Goal: Find specific page/section: Find specific page/section

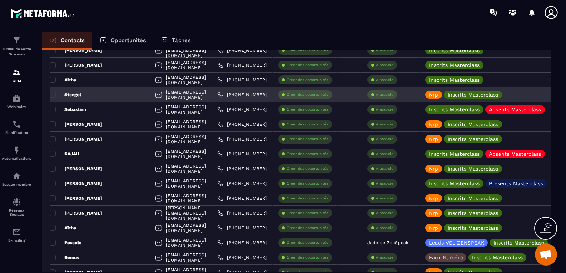
scroll to position [815, 0]
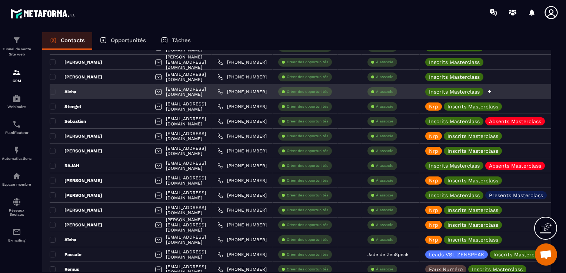
click at [492, 91] on icon at bounding box center [489, 91] width 5 height 5
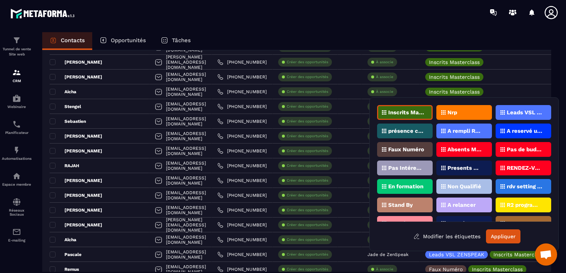
click at [462, 118] on div "Nrp" at bounding box center [465, 112] width 56 height 15
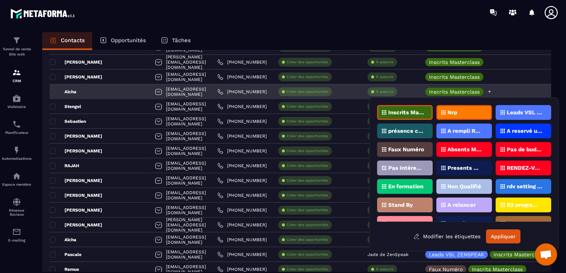
click at [492, 92] on icon at bounding box center [489, 91] width 5 height 5
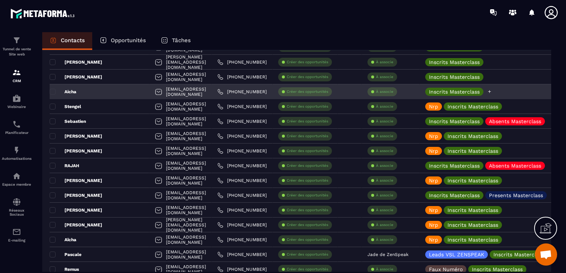
click at [492, 93] on icon at bounding box center [489, 91] width 5 height 5
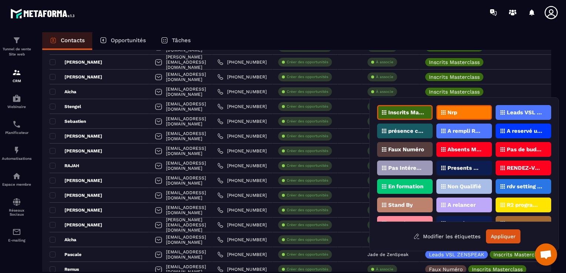
click at [512, 244] on div "Inscrits Masterclass Nrp Leads VSL ZENSPEAK présence confirmée A rempli Rdv Zen…" at bounding box center [464, 174] width 190 height 154
click at [510, 239] on button "Appliquer" at bounding box center [503, 237] width 34 height 14
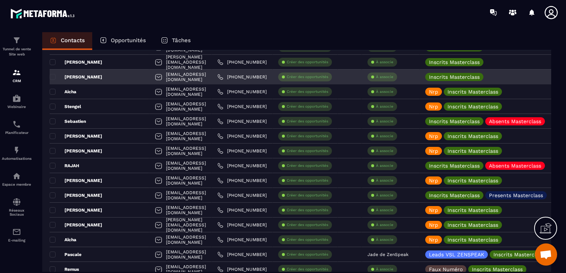
click at [87, 73] on div "[PERSON_NAME]" at bounding box center [100, 77] width 100 height 15
